Goal: Task Accomplishment & Management: Use online tool/utility

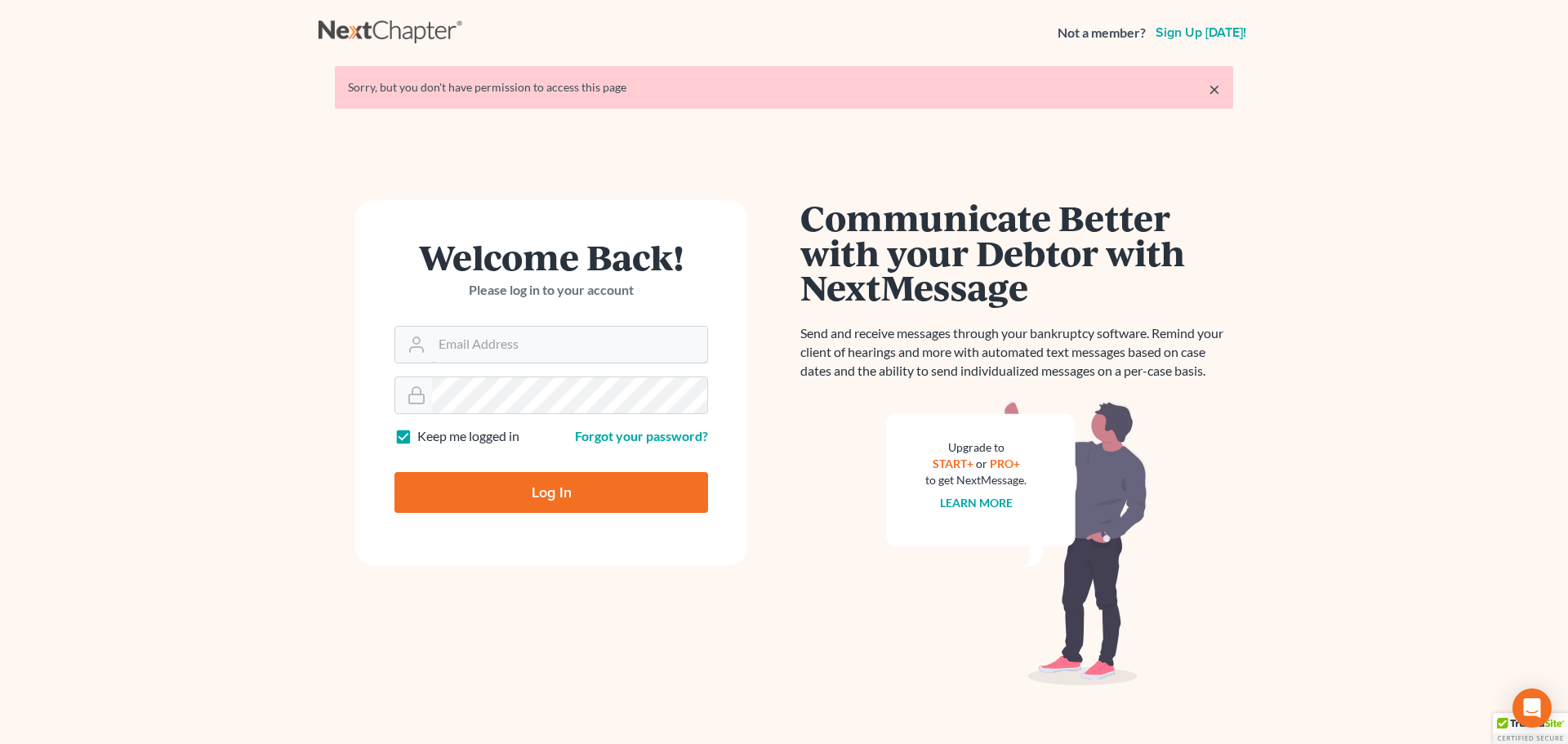
type input "[PERSON_NAME][EMAIL_ADDRESS][DOMAIN_NAME]"
click at [532, 488] on input "Log In" at bounding box center [551, 492] width 314 height 41
type input "Thinking..."
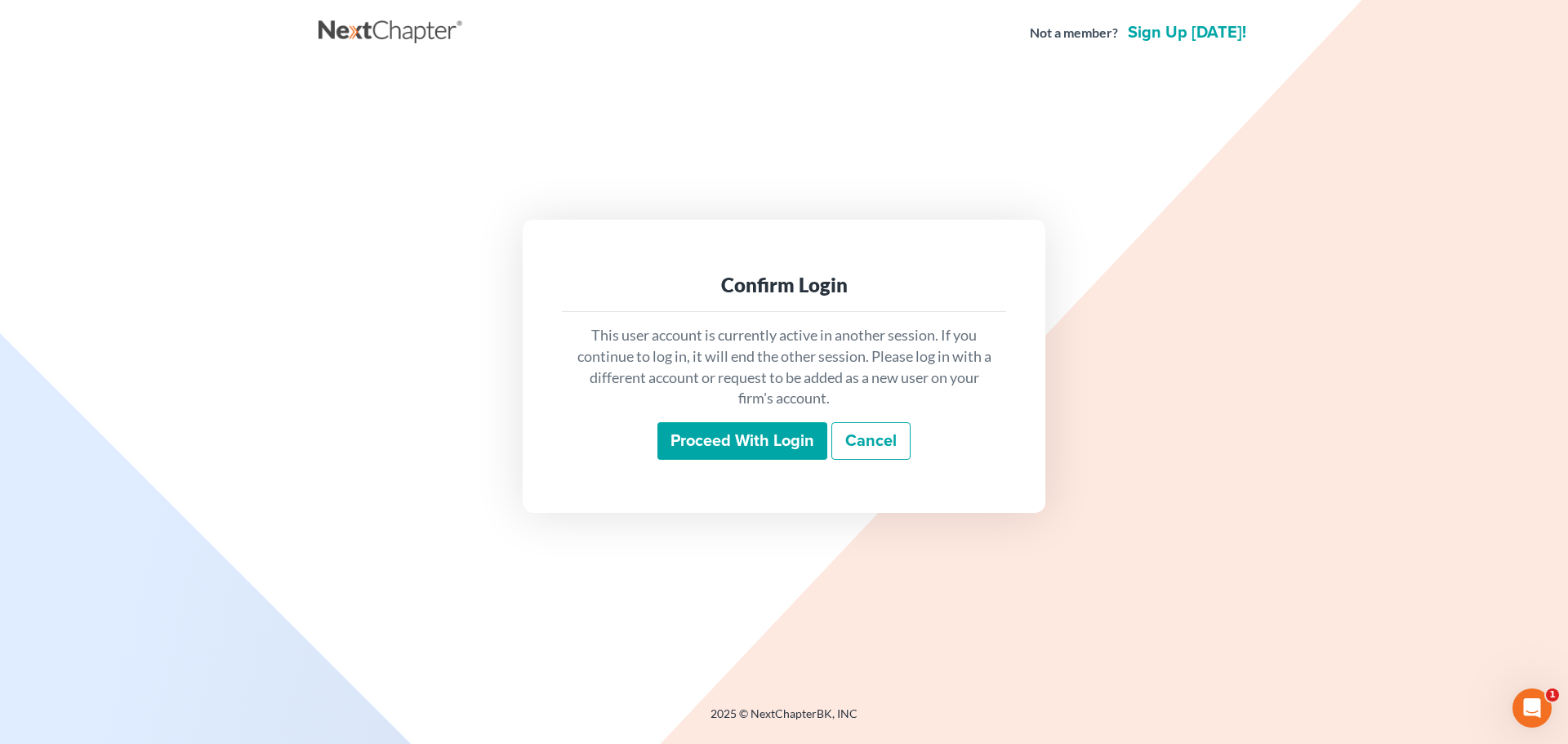
click at [740, 432] on input "Proceed with login" at bounding box center [741, 440] width 169 height 37
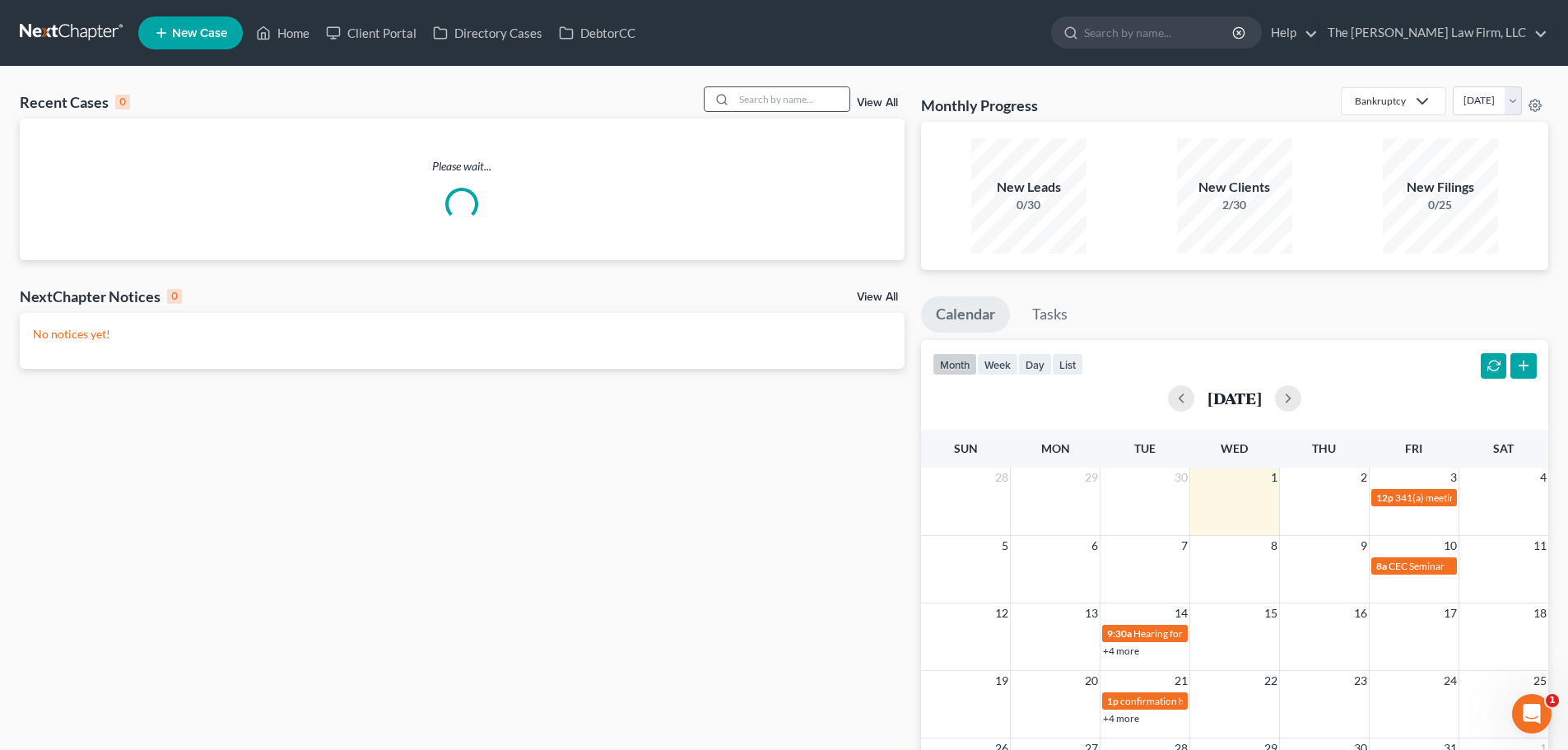
click at [790, 98] on input "search" at bounding box center [792, 100] width 115 height 24
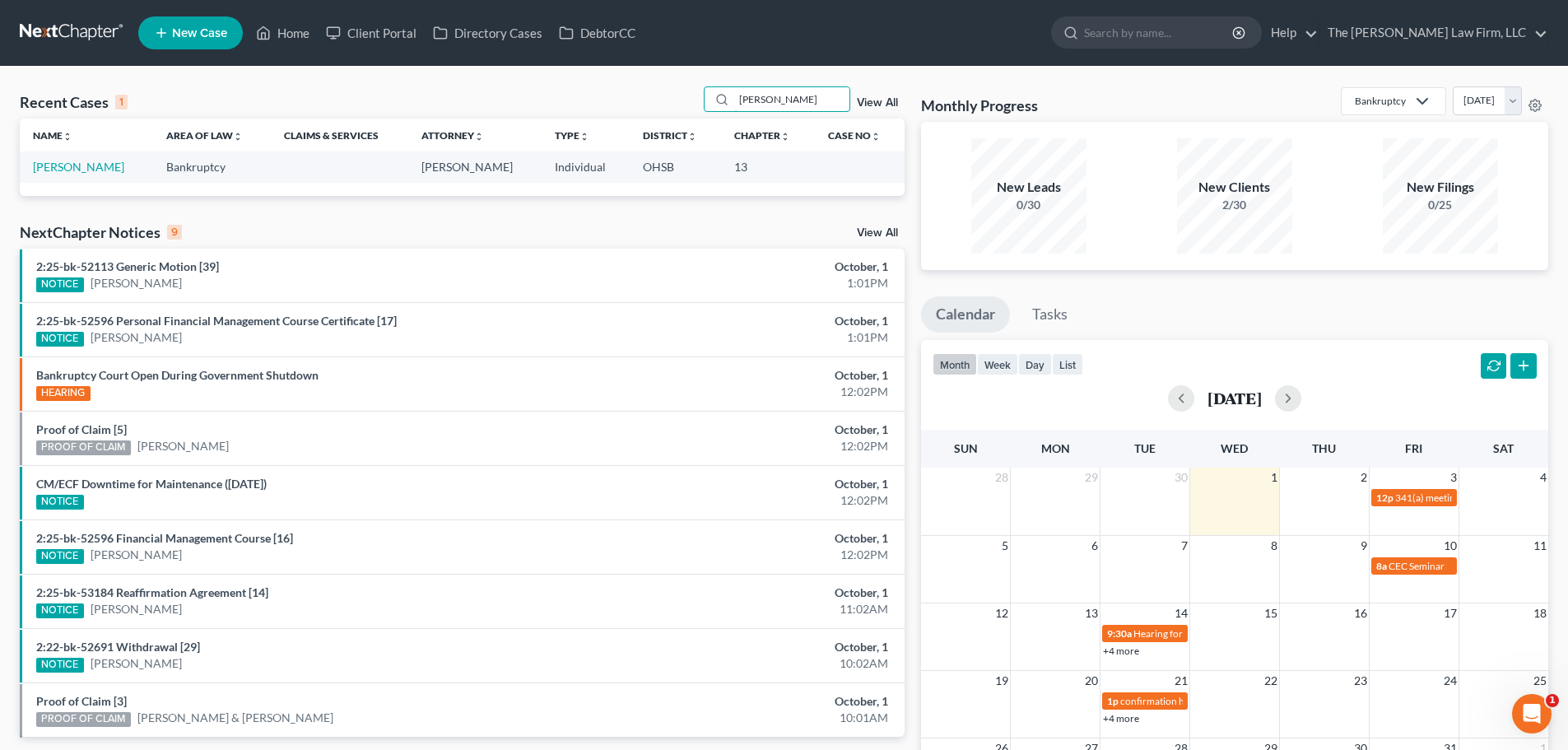
drag, startPoint x: 770, startPoint y: 100, endPoint x: 698, endPoint y: 96, distance: 72.1
click at [698, 96] on div "Recent Cases 1 shafer View All" at bounding box center [462, 102] width 885 height 32
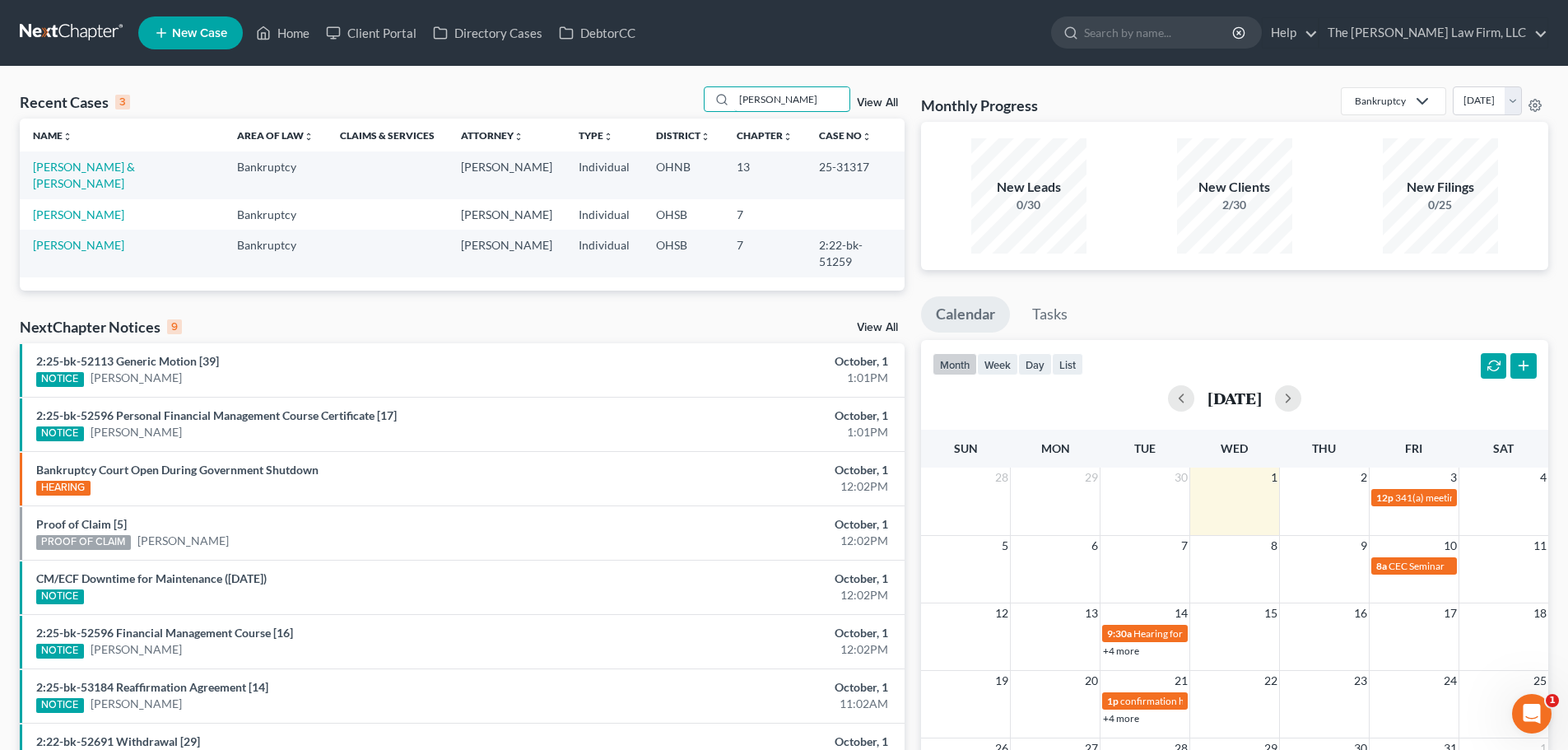
drag, startPoint x: 785, startPoint y: 101, endPoint x: 700, endPoint y: 110, distance: 85.5
click at [700, 110] on div "Recent Cases 3 woods View All" at bounding box center [462, 102] width 885 height 32
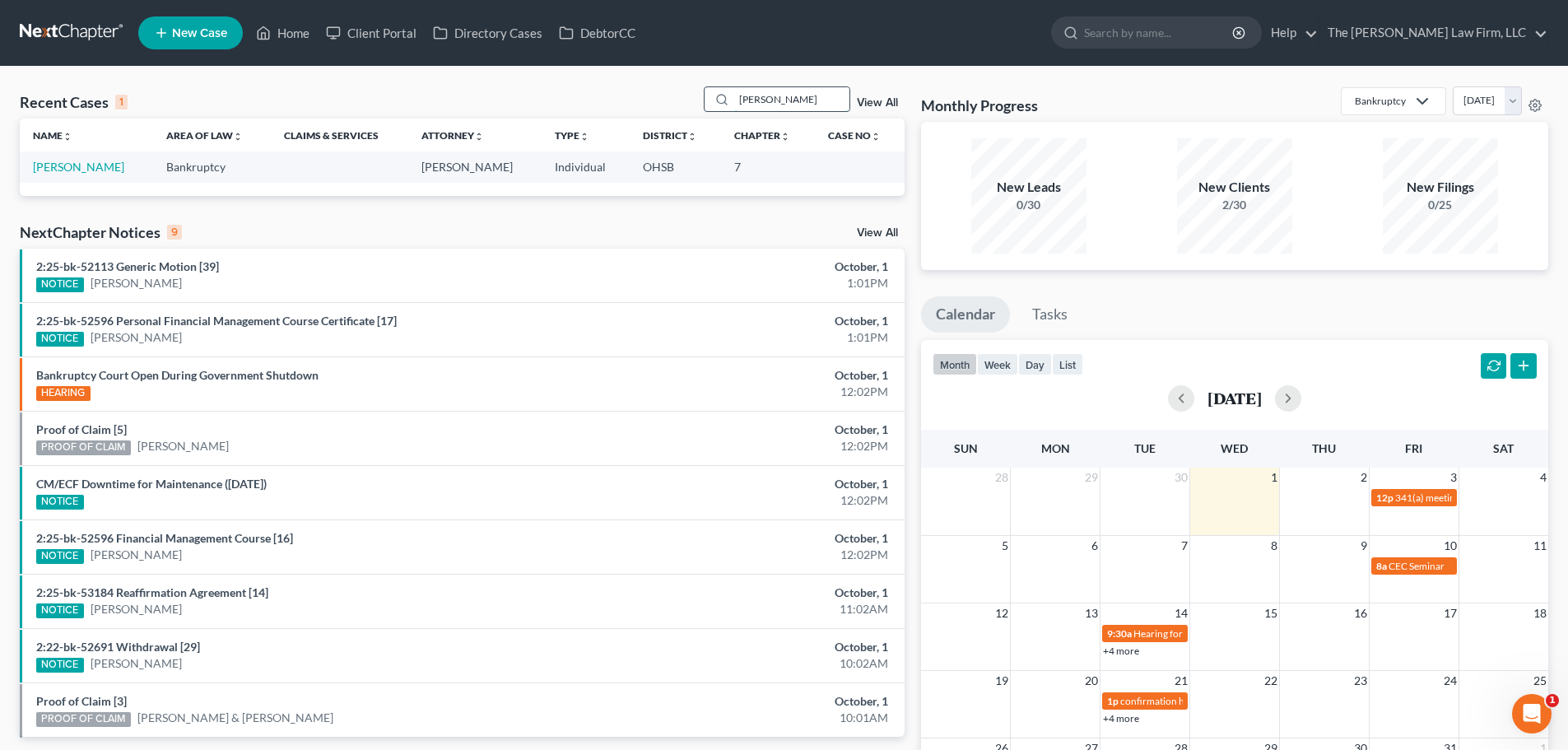
drag, startPoint x: 768, startPoint y: 99, endPoint x: 735, endPoint y: 97, distance: 33.1
click at [735, 97] on div "strohl" at bounding box center [776, 100] width 146 height 26
drag, startPoint x: 786, startPoint y: 103, endPoint x: 686, endPoint y: 107, distance: 100.1
click at [686, 107] on div "Recent Cases 1 watterson View All" at bounding box center [462, 102] width 885 height 32
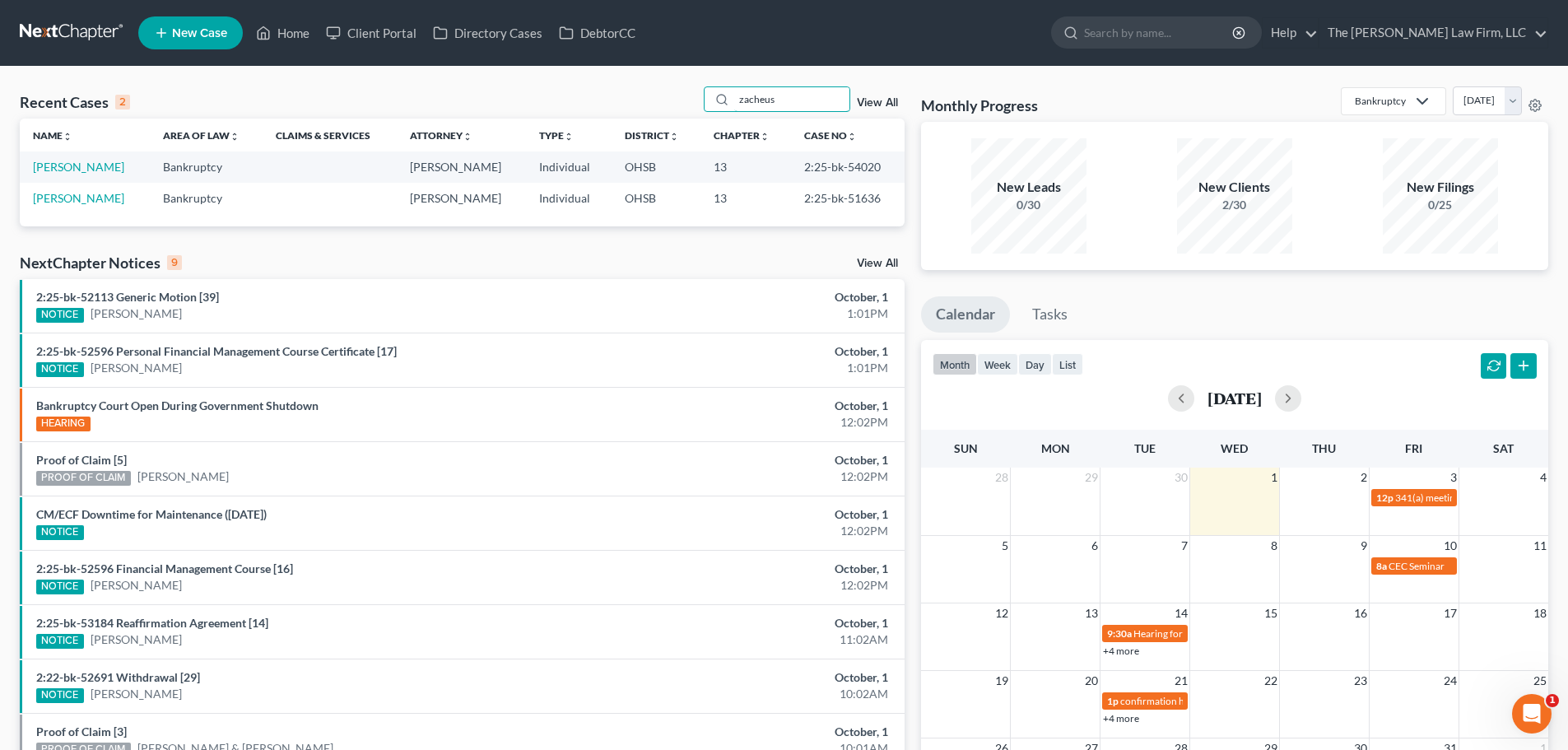
type input "zacheus"
